Goal: Task Accomplishment & Management: Complete application form

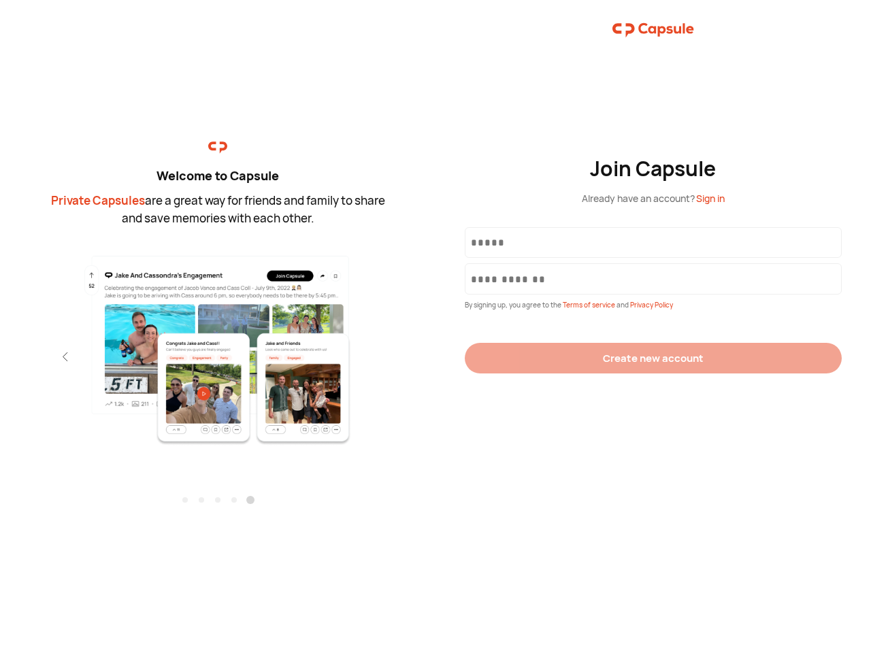
click at [435, 326] on div "Join Capsule Already have an account? Sign in By signing up, you agree to the T…" at bounding box center [652, 326] width 435 height 653
click at [218, 345] on img at bounding box center [217, 350] width 297 height 192
click at [0, 356] on div "Welcome to Capsule Private Capsules are a great way for friends and family to s…" at bounding box center [217, 326] width 435 height 653
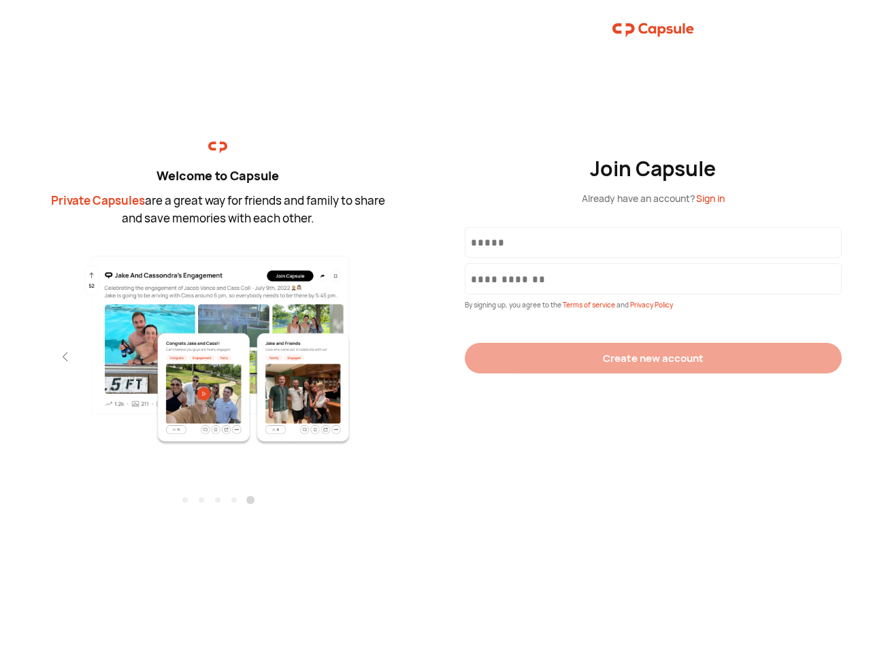
click at [0, 356] on div "Welcome to Capsule Private Capsules are a great way for friends and family to s…" at bounding box center [217, 326] width 435 height 653
click at [41, 356] on div "Welcome to Capsule Private Capsules are a great way for friends and family to s…" at bounding box center [217, 326] width 435 height 653
